Goal: Navigation & Orientation: Find specific page/section

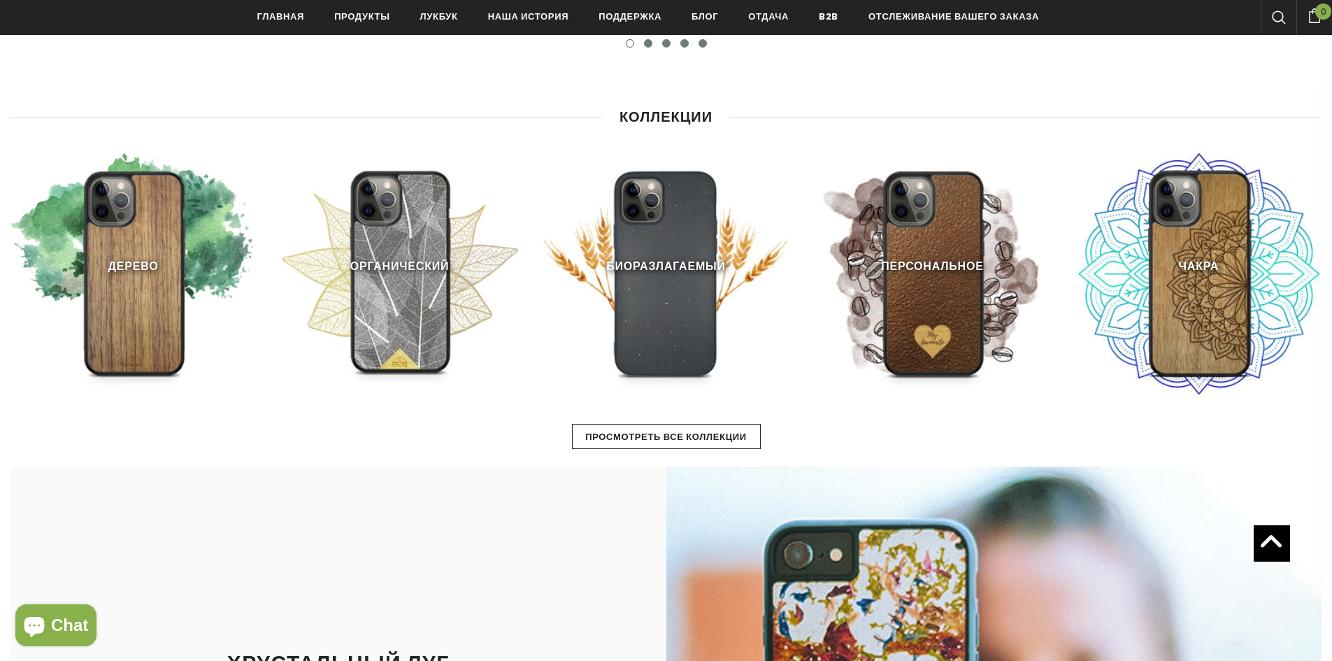
scroll to position [699, 0]
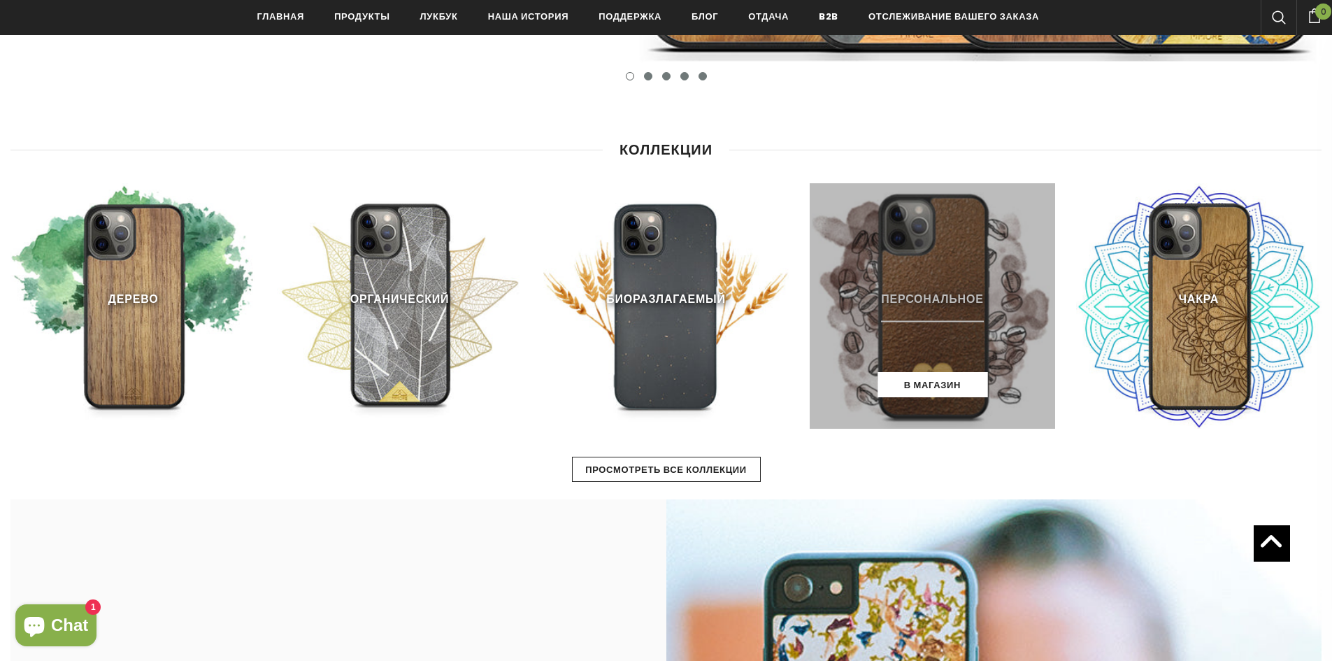
click at [899, 315] on link at bounding box center [931, 305] width 245 height 245
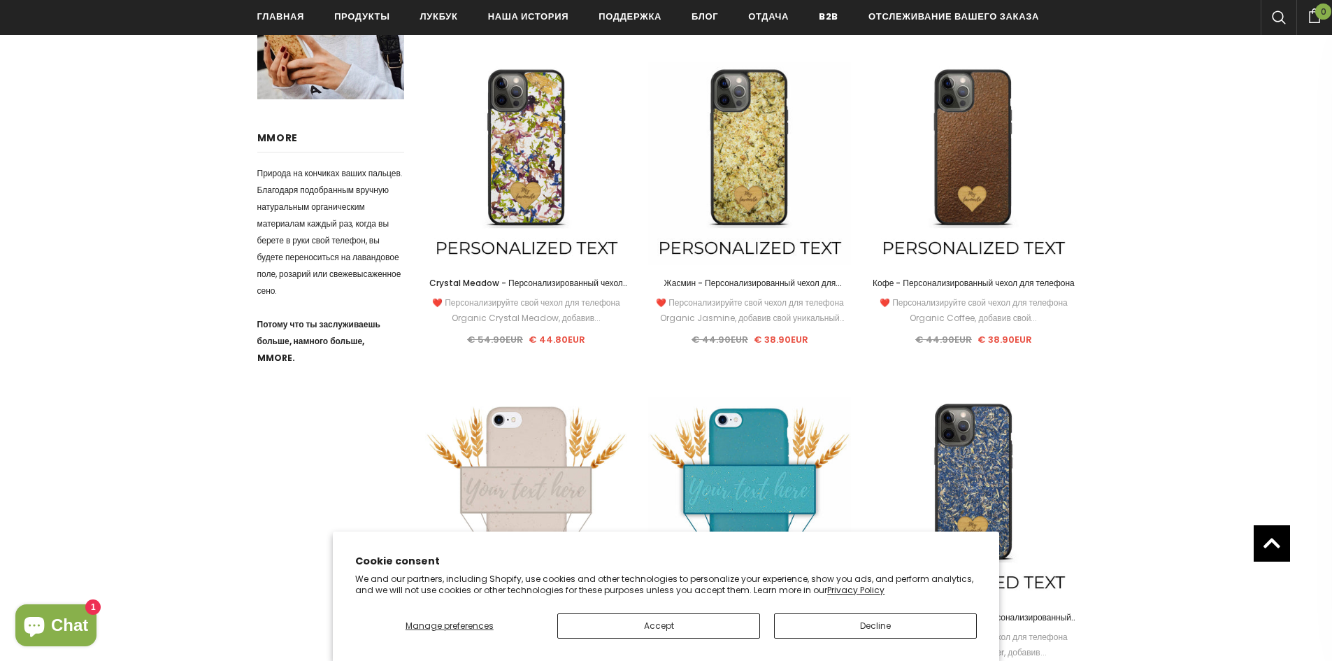
scroll to position [654, 0]
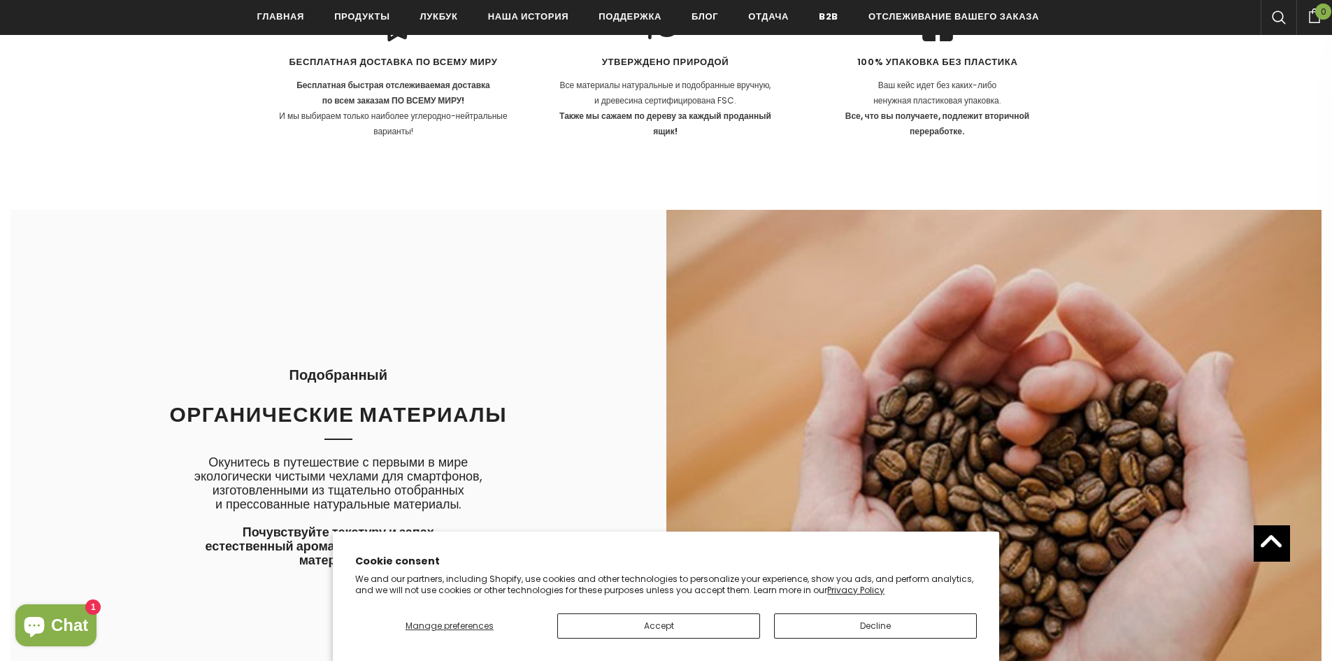
scroll to position [3006, 0]
